Goal: Book appointment/travel/reservation

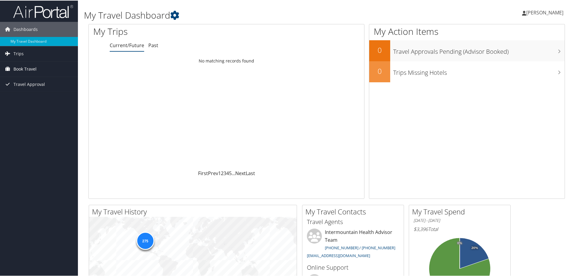
click at [27, 68] on span "Book Travel" at bounding box center [24, 68] width 23 height 15
click at [30, 96] on link "Book/Manage Online Trips" at bounding box center [39, 98] width 78 height 9
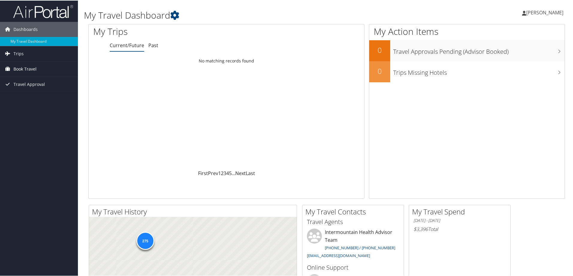
click at [31, 67] on span "Book Travel" at bounding box center [24, 68] width 23 height 15
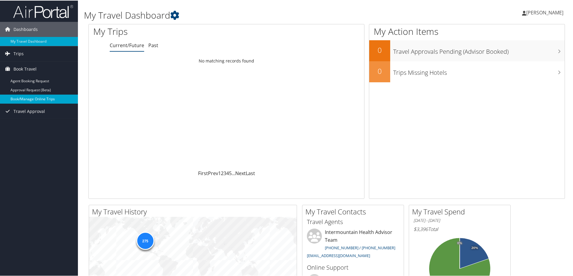
click at [32, 99] on link "Book/Manage Online Trips" at bounding box center [39, 98] width 78 height 9
